Goal: Check status: Check status

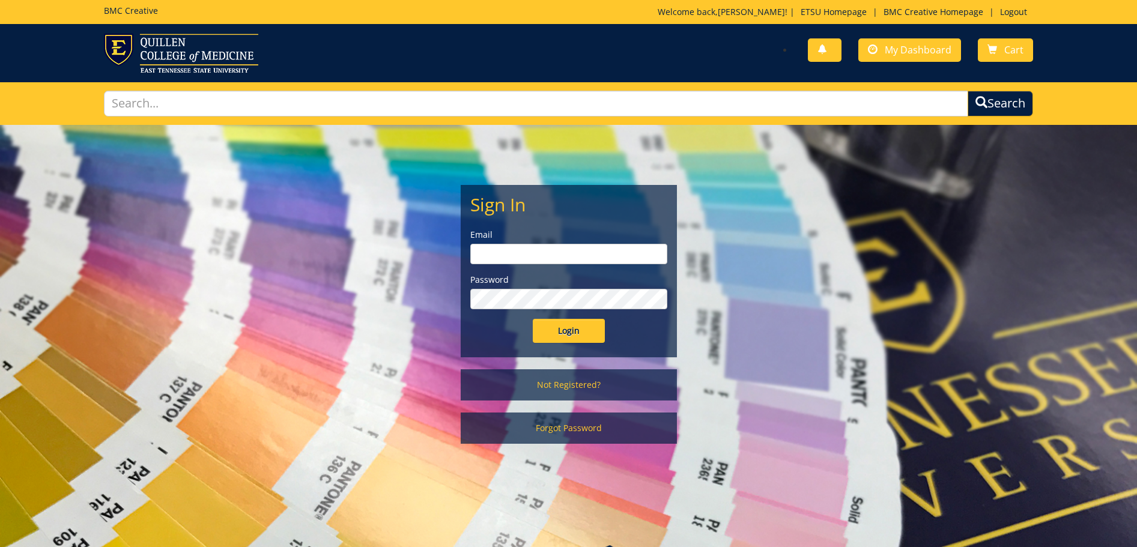
type input "stevensae2@etsu.edu"
click at [542, 333] on input "Login" at bounding box center [569, 331] width 72 height 24
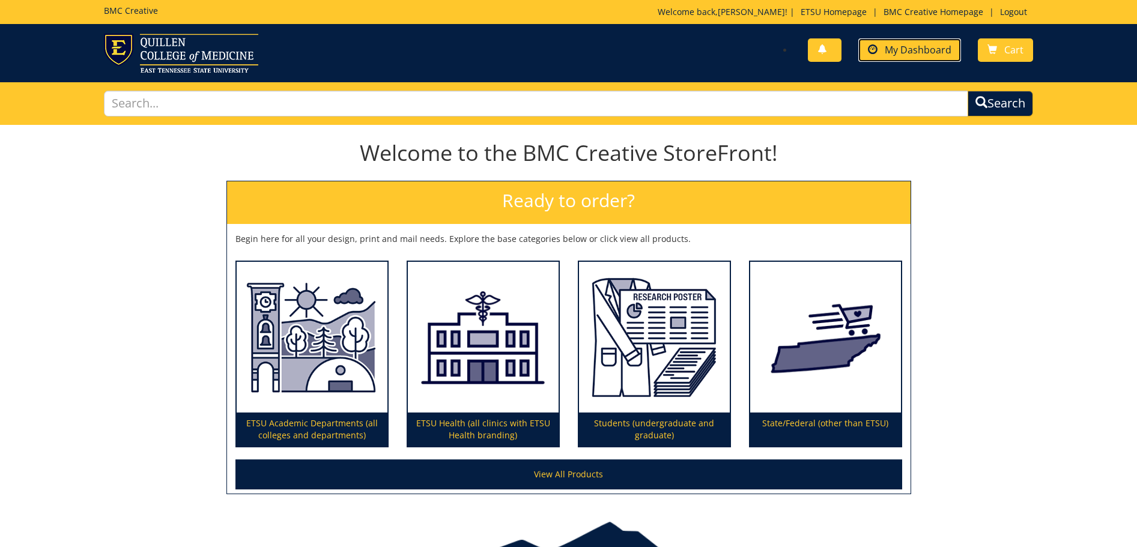
click at [899, 56] on link "My Dashboard" at bounding box center [909, 49] width 103 height 23
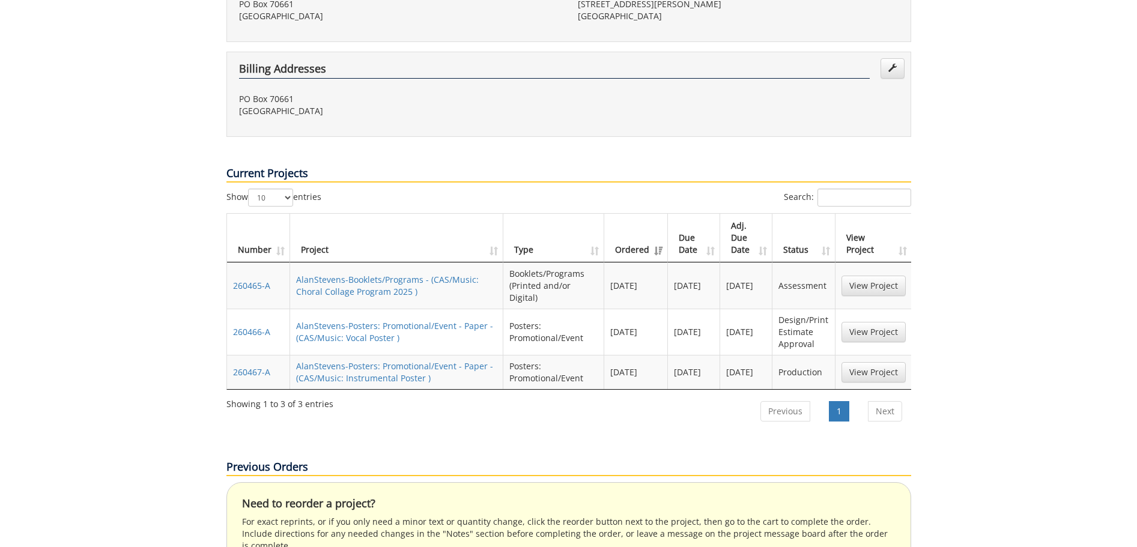
scroll to position [420, 0]
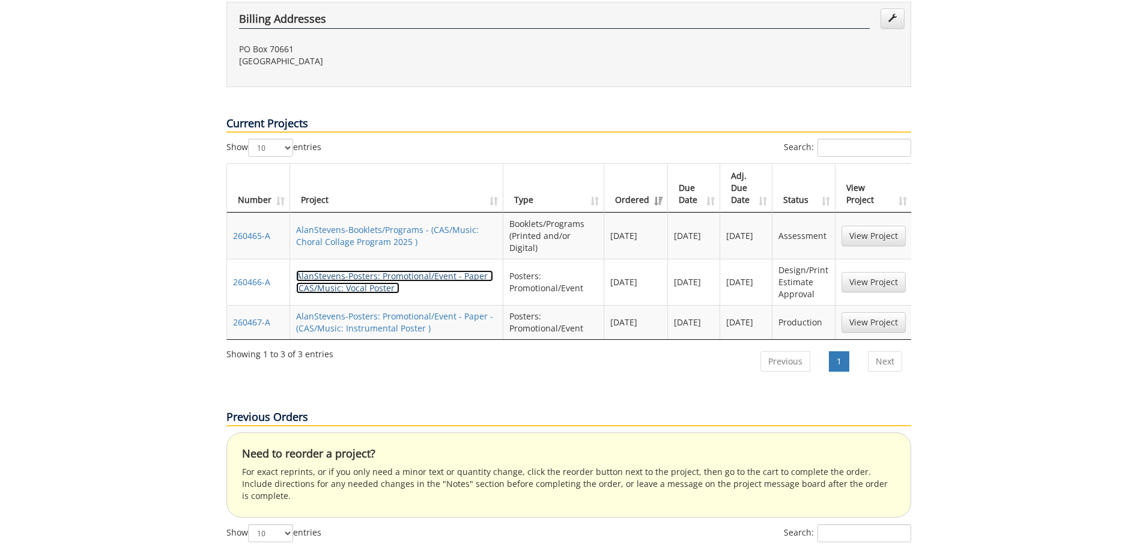
click at [394, 270] on link "AlanStevens-Posters: Promotional/Event - Paper - (CAS/Music: Vocal Poster )" at bounding box center [394, 281] width 197 height 23
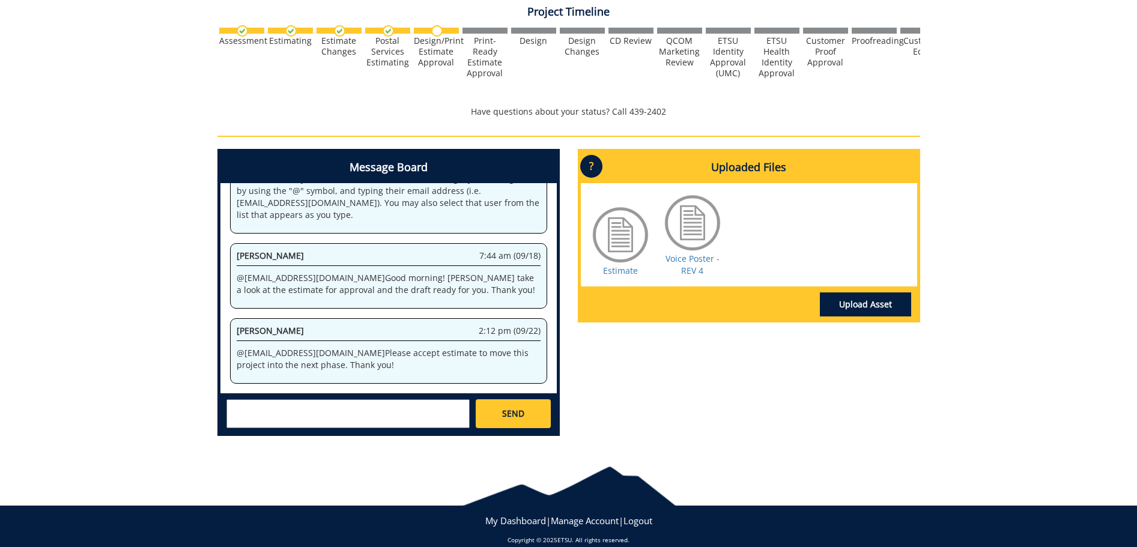
scroll to position [415, 0]
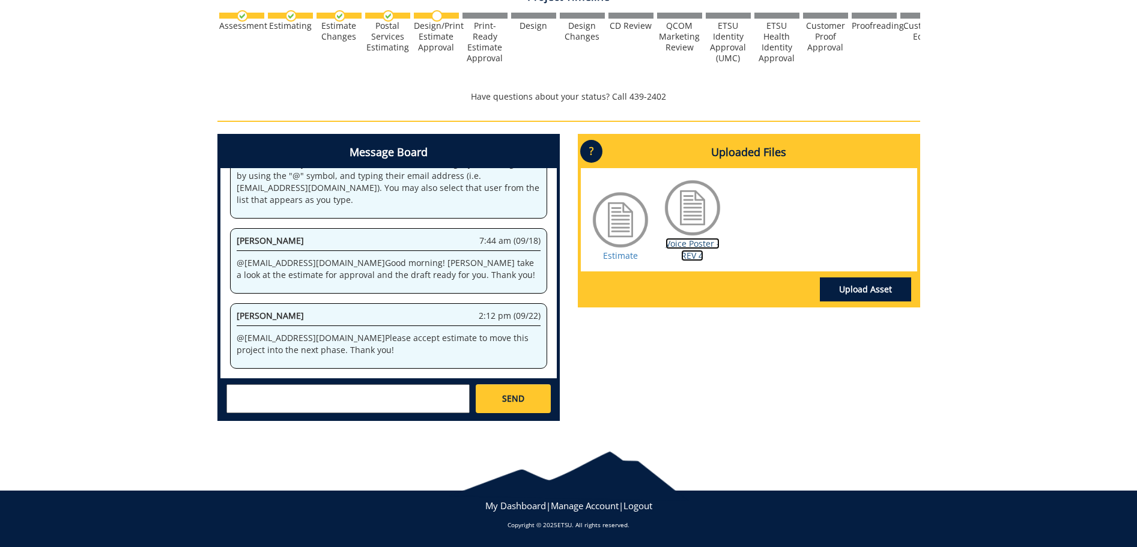
click at [690, 254] on link "Voice Poster - REV 4" at bounding box center [692, 249] width 54 height 23
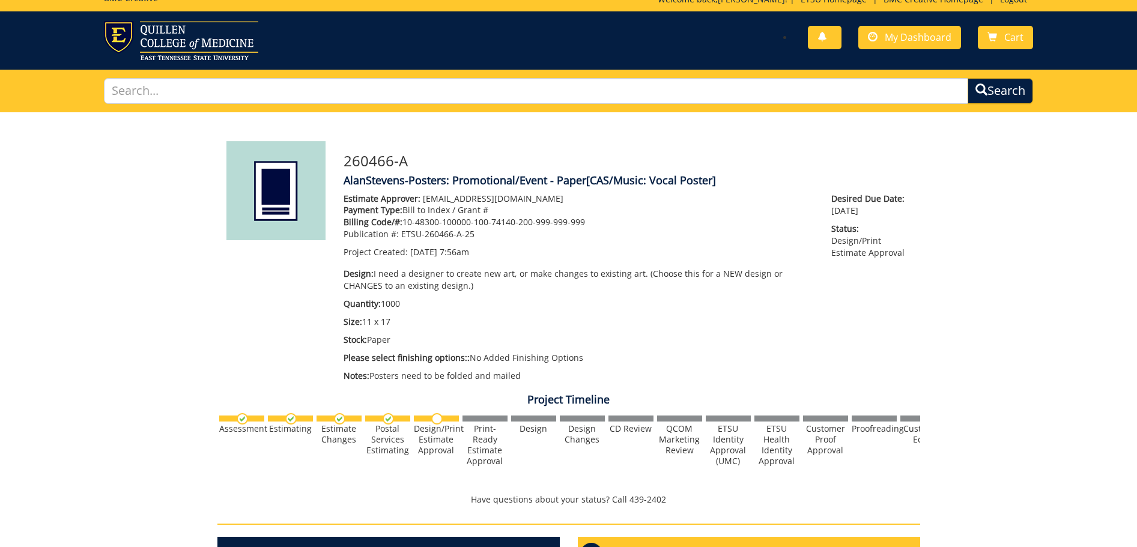
scroll to position [0, 0]
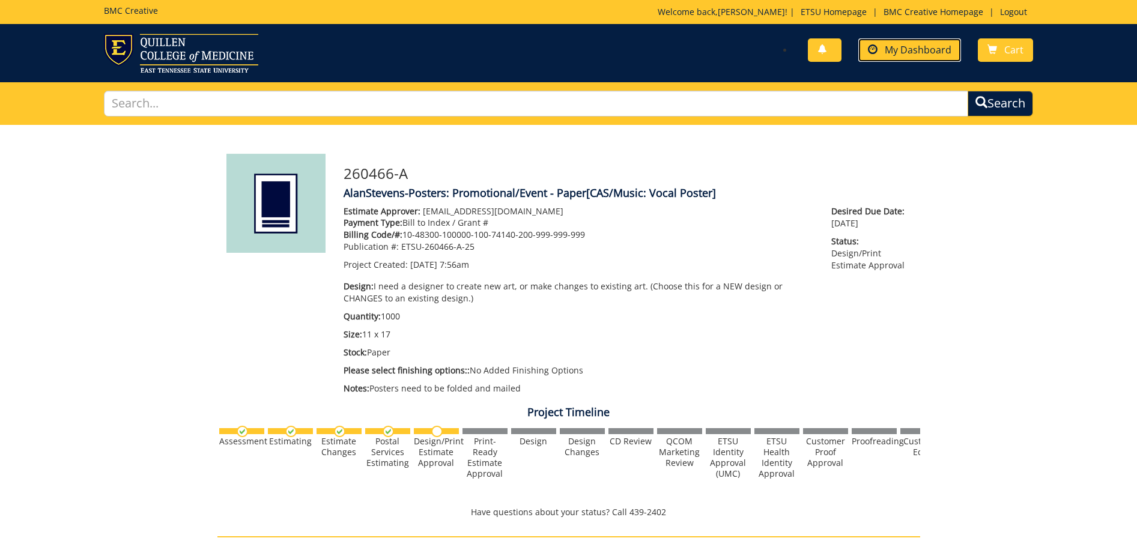
click at [889, 58] on link "My Dashboard" at bounding box center [909, 49] width 103 height 23
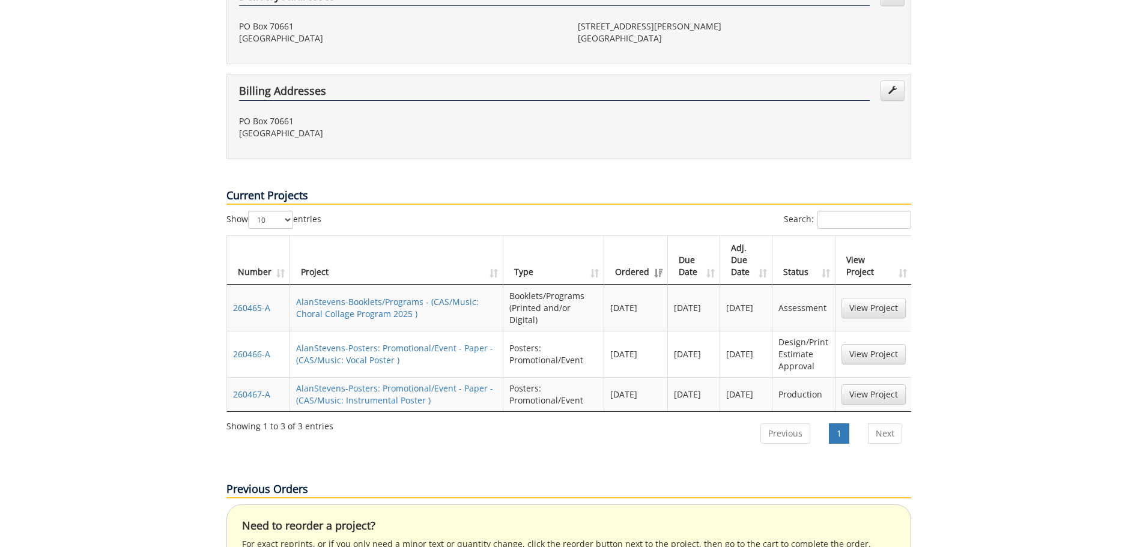
scroll to position [360, 0]
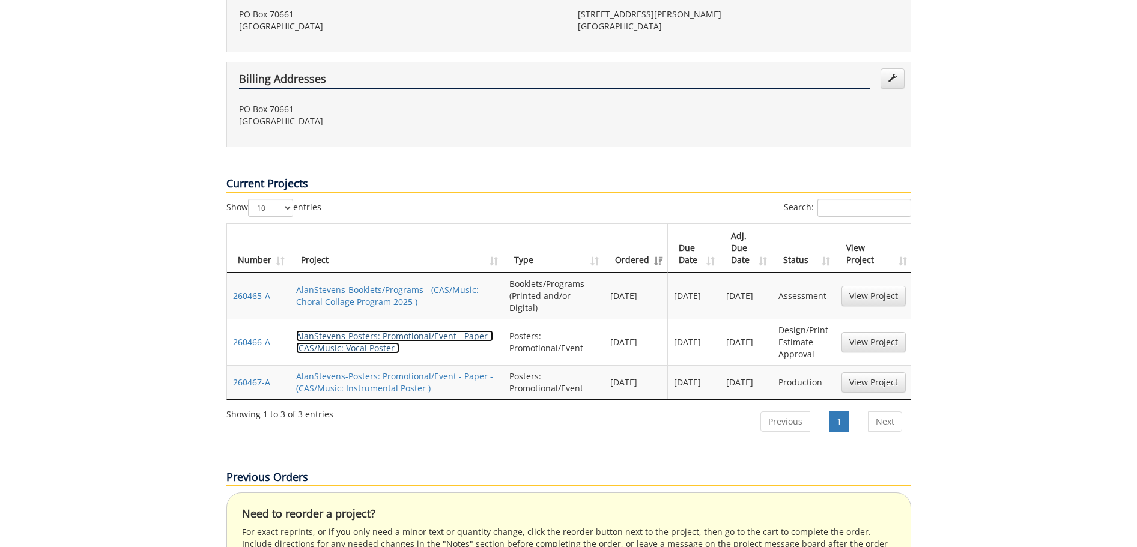
click at [357, 330] on link "AlanStevens-Posters: Promotional/Event - Paper - (CAS/Music: Vocal Poster )" at bounding box center [394, 341] width 197 height 23
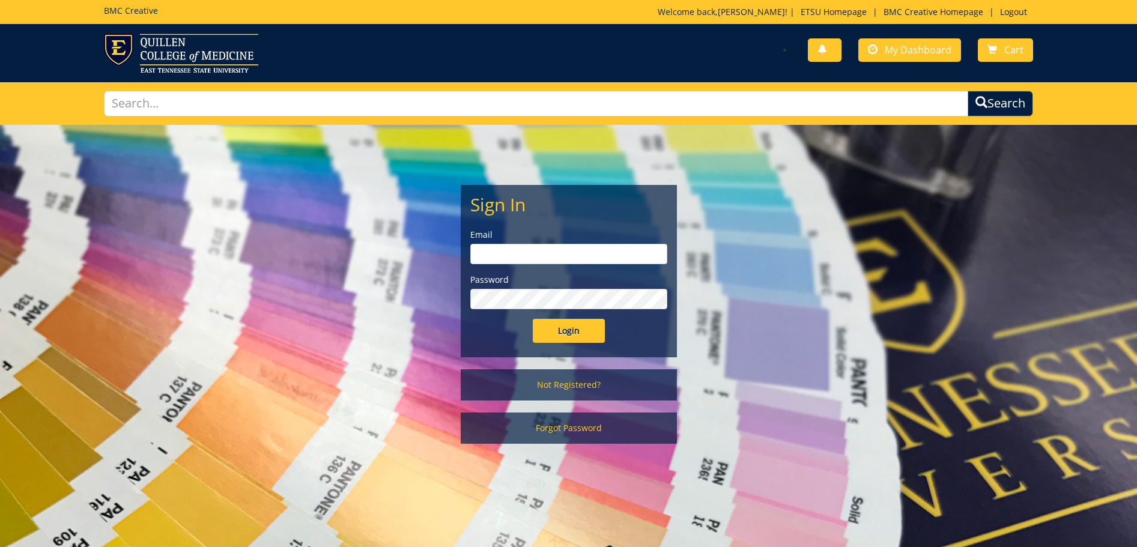
type input "[EMAIL_ADDRESS][DOMAIN_NAME]"
click at [575, 338] on input "Login" at bounding box center [569, 331] width 72 height 24
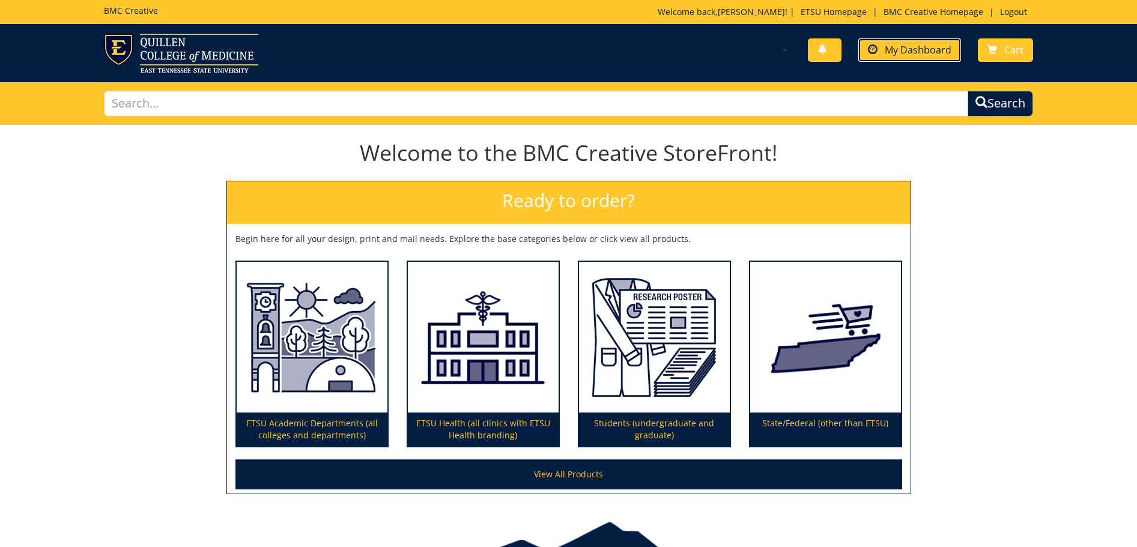
click at [889, 40] on link "My Dashboard" at bounding box center [909, 49] width 103 height 23
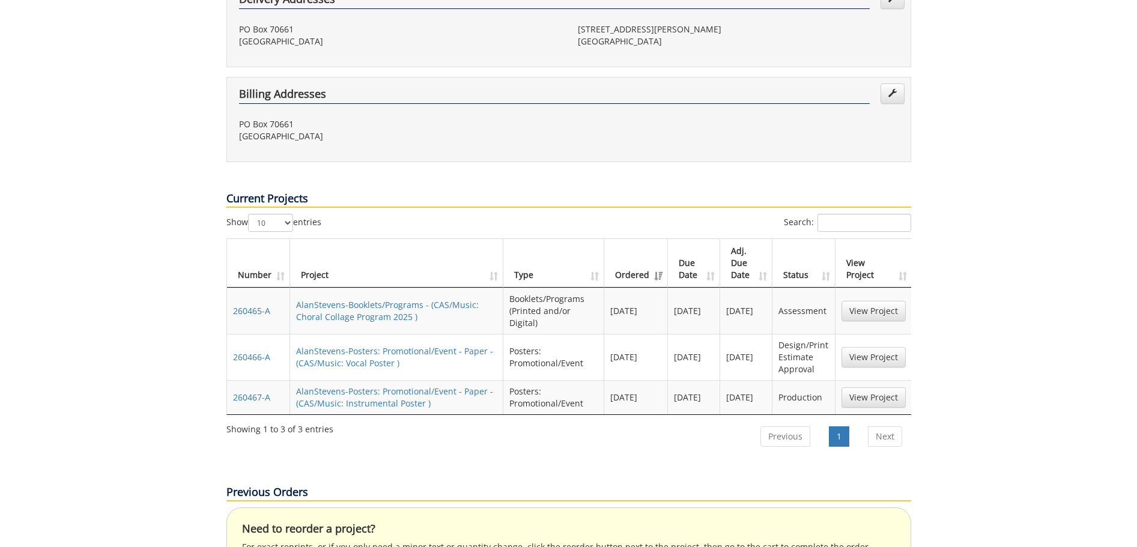
scroll to position [360, 0]
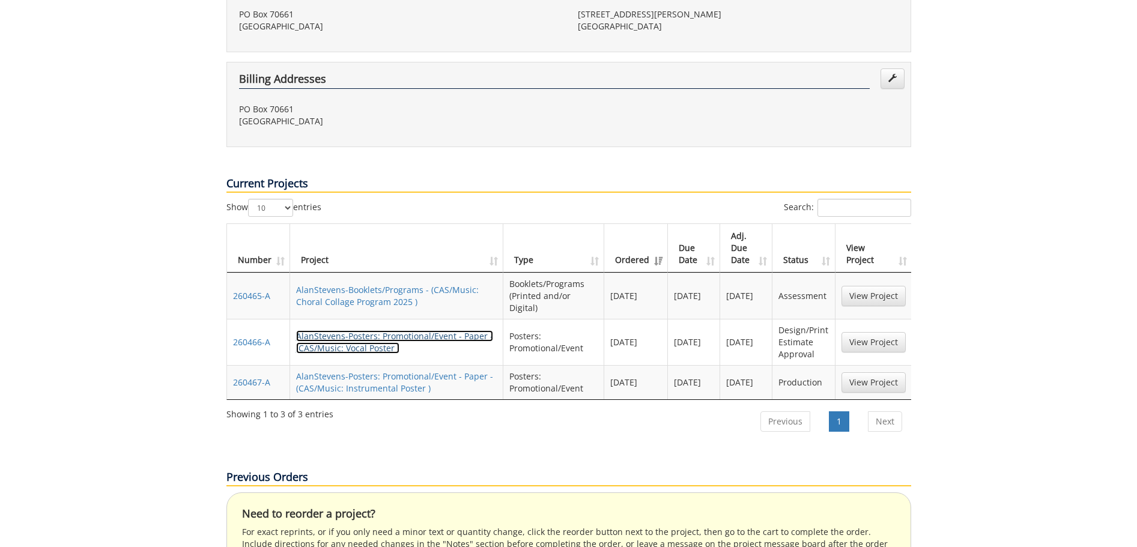
click at [319, 330] on link "AlanStevens-Posters: Promotional/Event - Paper - (CAS/Music: Vocal Poster )" at bounding box center [394, 341] width 197 height 23
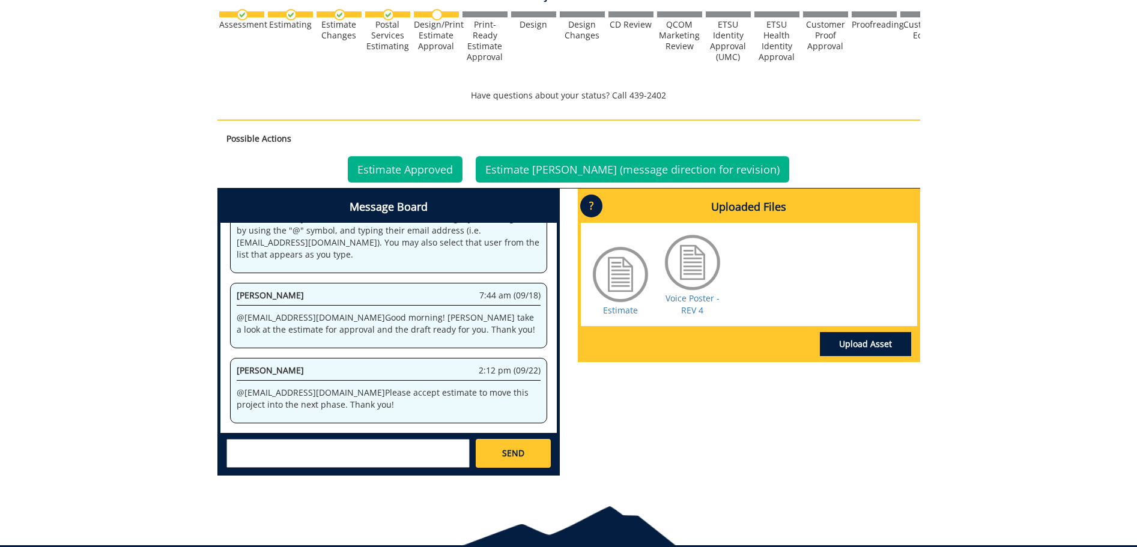
scroll to position [420, 0]
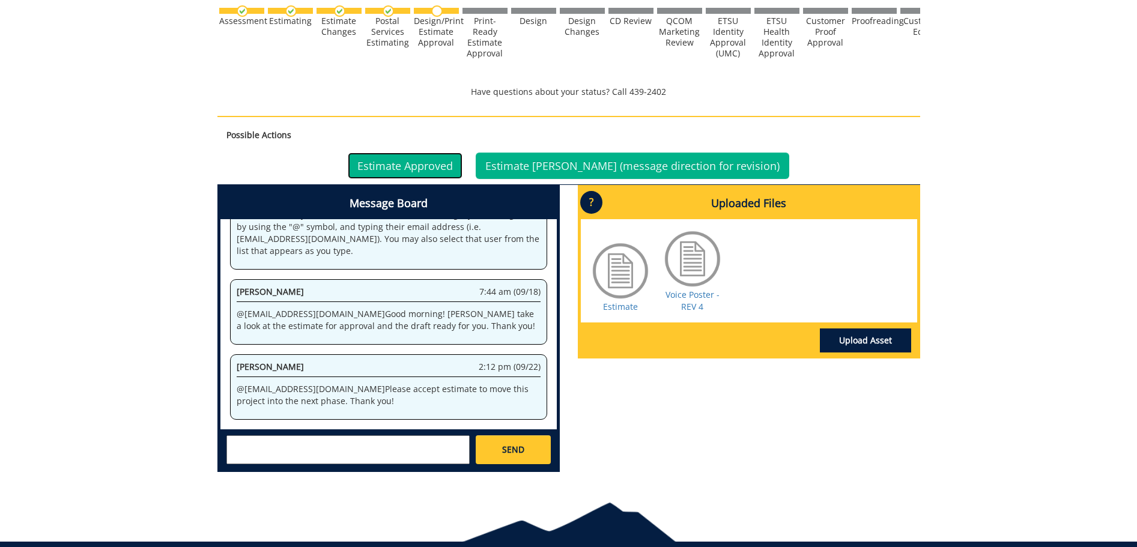
click at [449, 169] on link "Estimate Approved" at bounding box center [405, 166] width 115 height 26
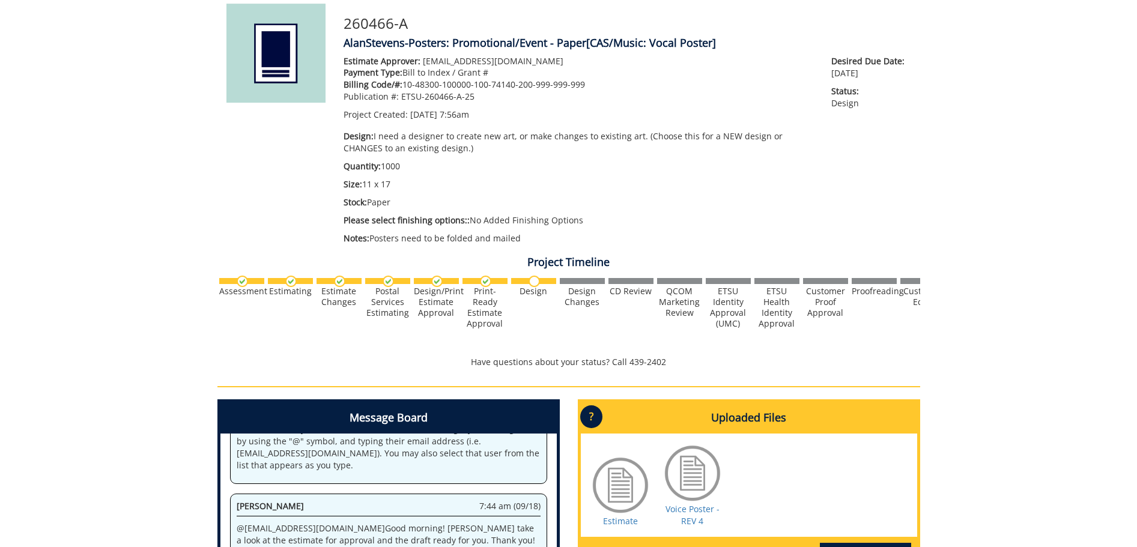
scroll to position [180, 0]
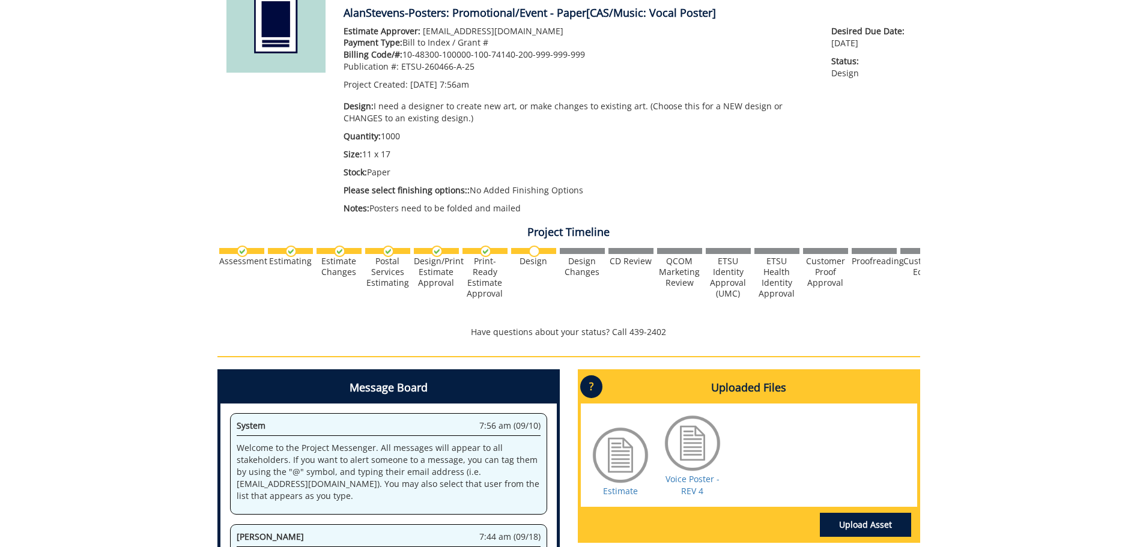
scroll to position [61, 0]
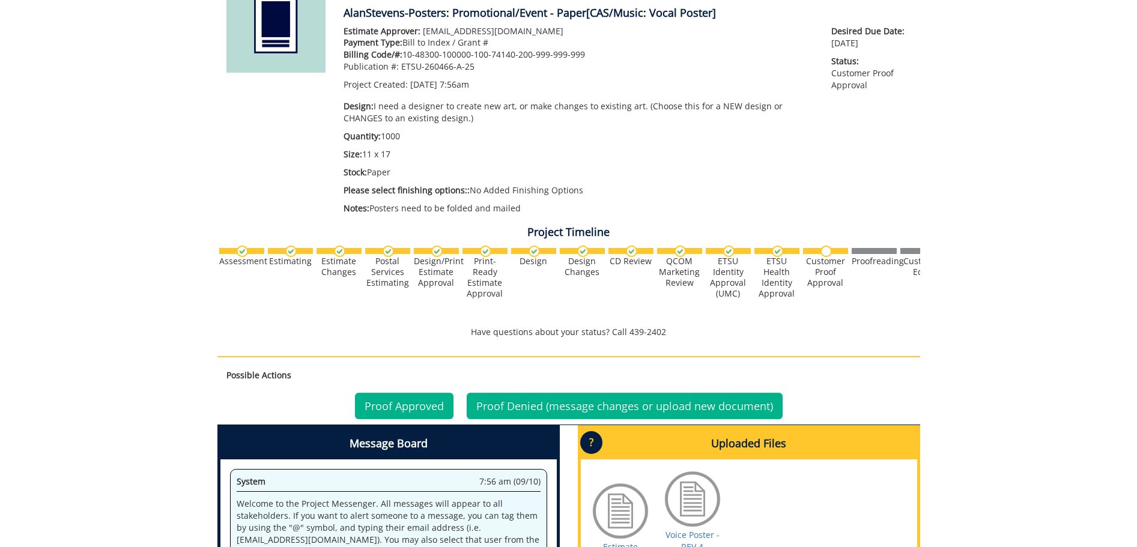
scroll to position [61, 0]
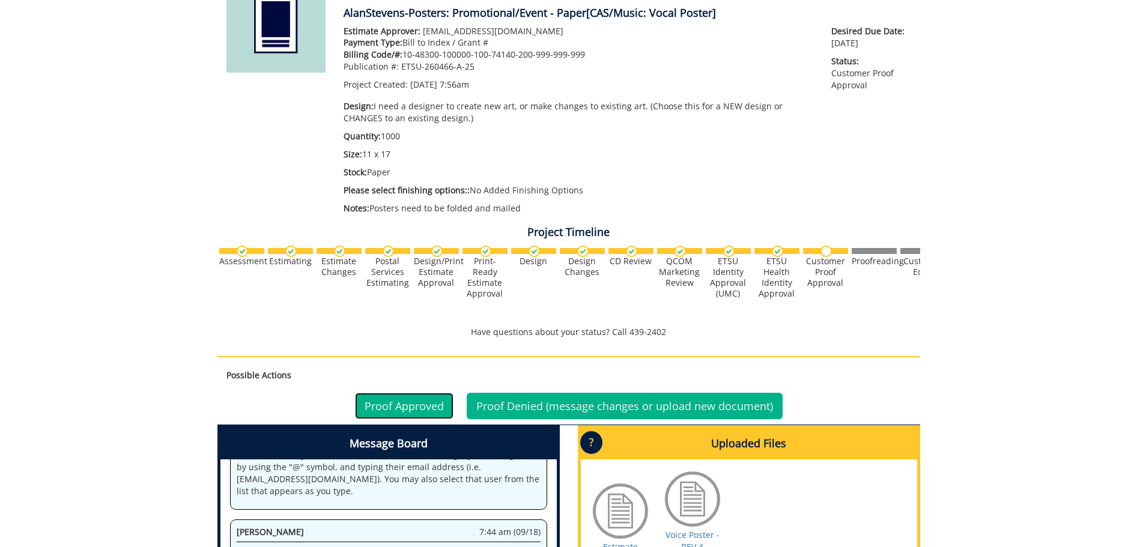
click at [429, 404] on link "Proof Approved" at bounding box center [404, 406] width 98 height 26
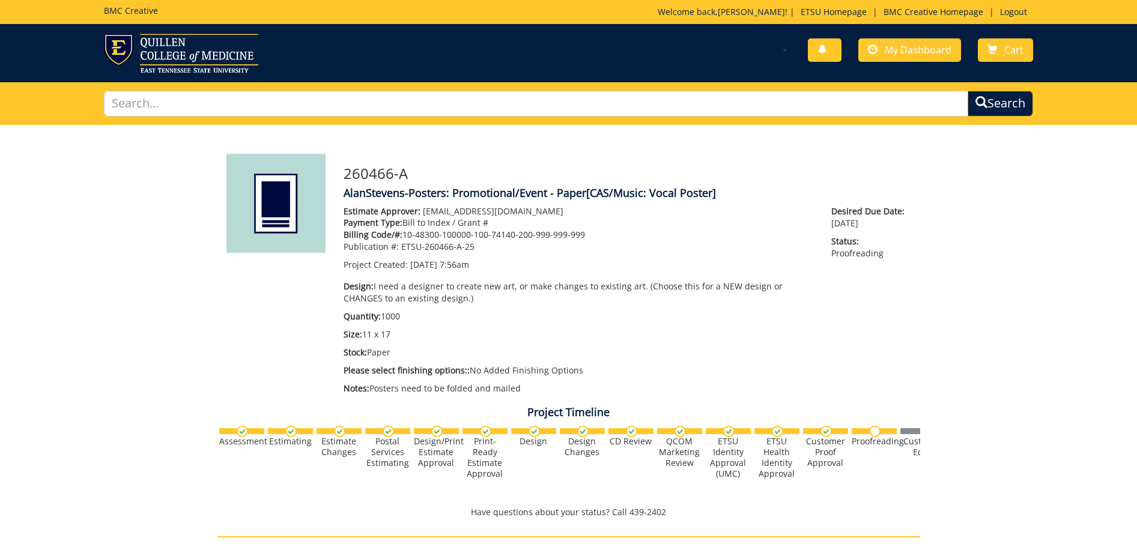
scroll to position [61, 0]
